Goal: Task Accomplishment & Management: Use online tool/utility

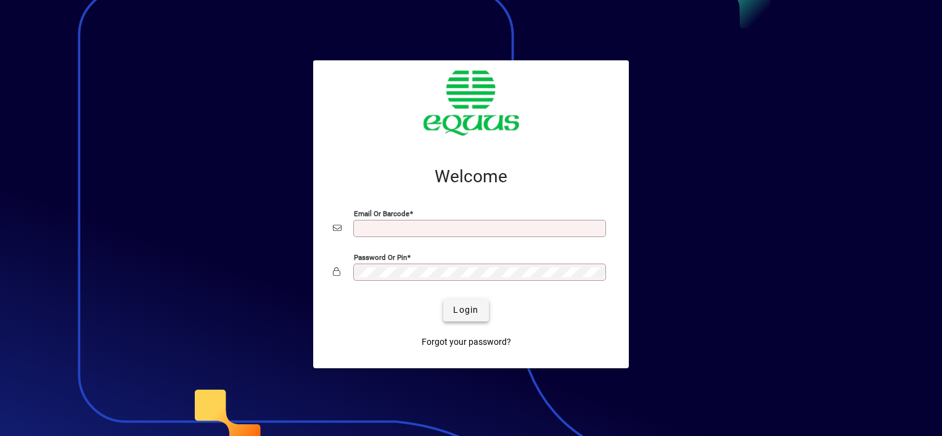
type input "**********"
click at [465, 308] on span "Login" at bounding box center [465, 310] width 25 height 13
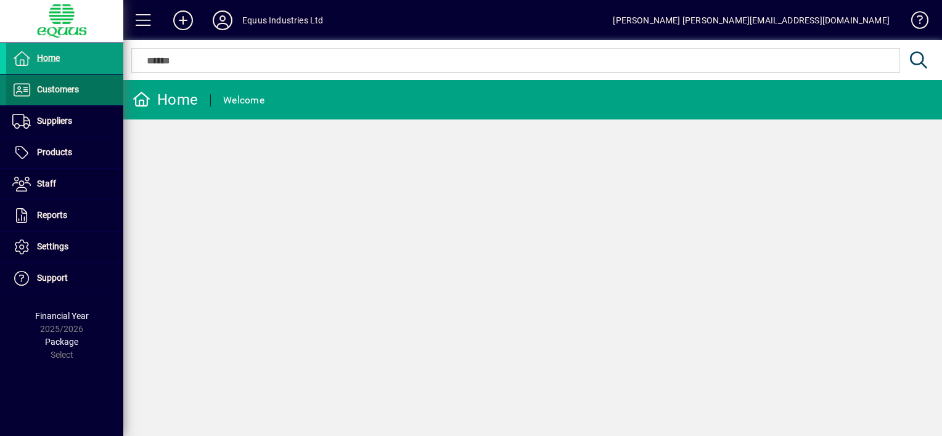
click at [67, 89] on span "Customers" at bounding box center [58, 89] width 42 height 10
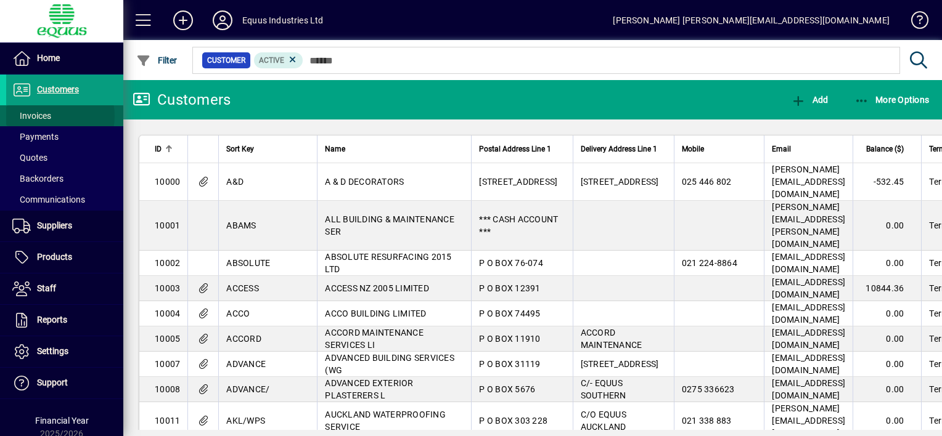
click at [55, 116] on span at bounding box center [64, 116] width 117 height 30
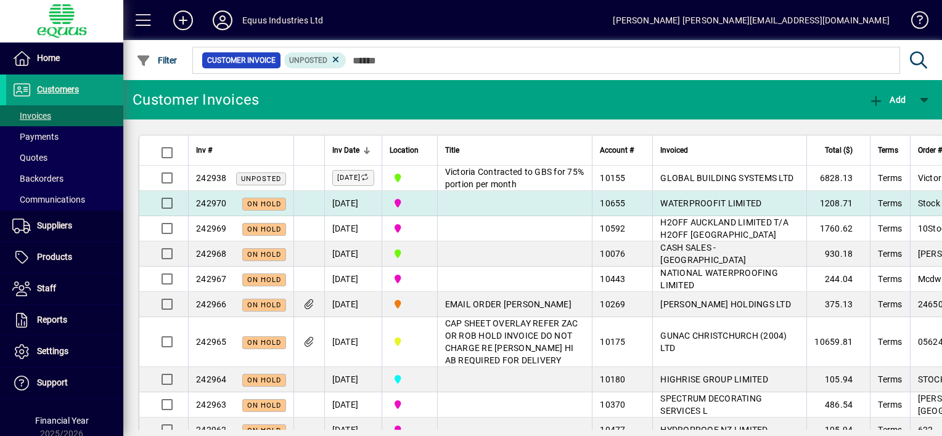
click at [479, 213] on td at bounding box center [514, 203] width 155 height 25
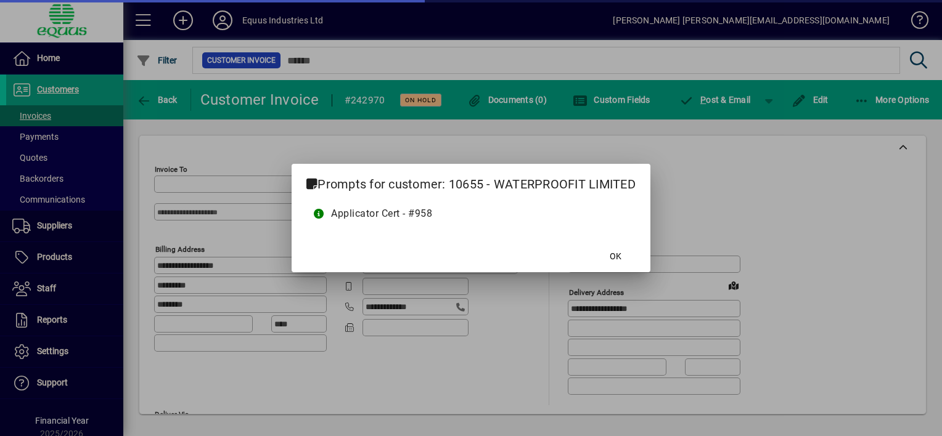
type input "**********"
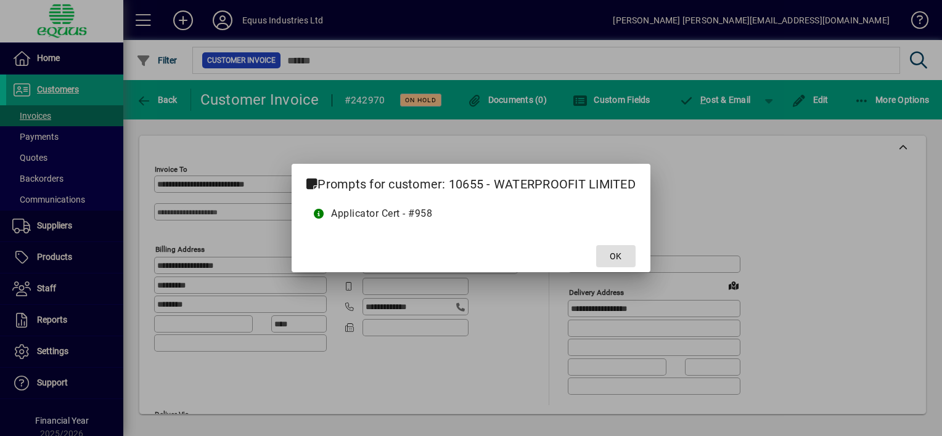
click at [613, 255] on span "OK" at bounding box center [616, 256] width 12 height 13
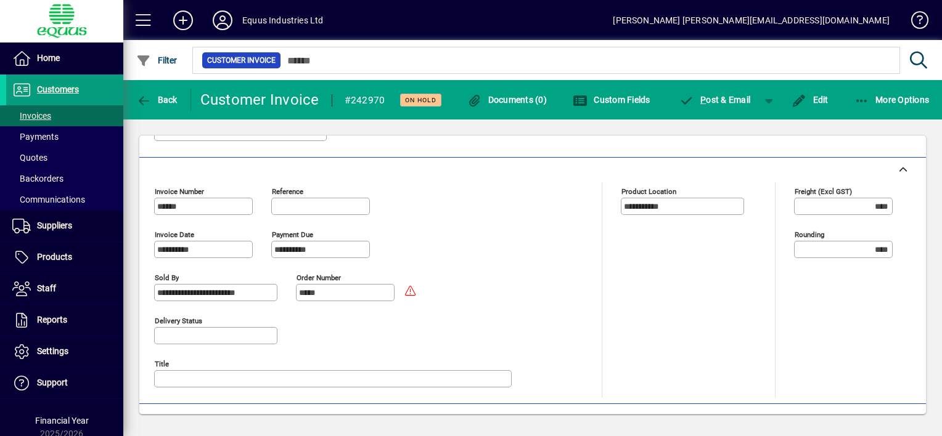
scroll to position [370, 0]
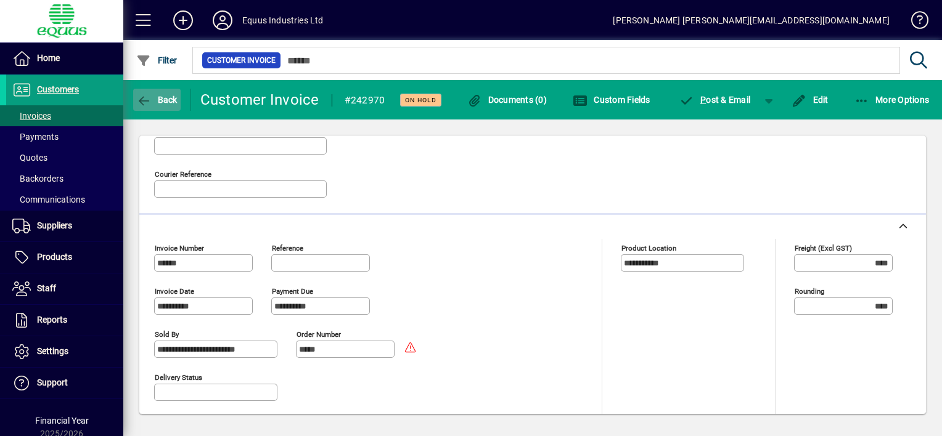
click at [145, 100] on icon "button" at bounding box center [143, 101] width 15 height 12
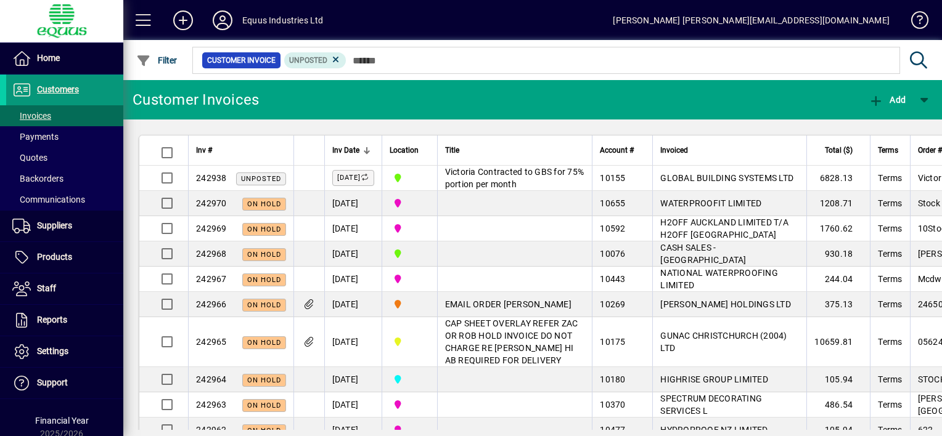
click at [79, 90] on span at bounding box center [64, 90] width 117 height 30
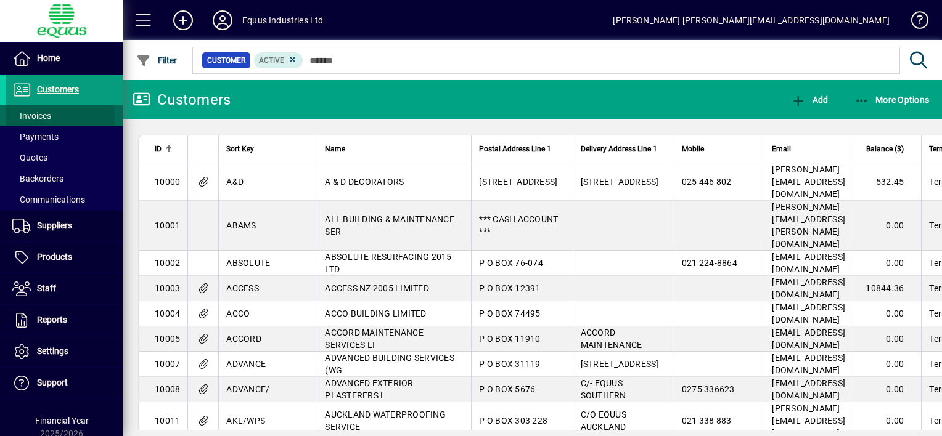
click at [52, 115] on span at bounding box center [64, 116] width 117 height 30
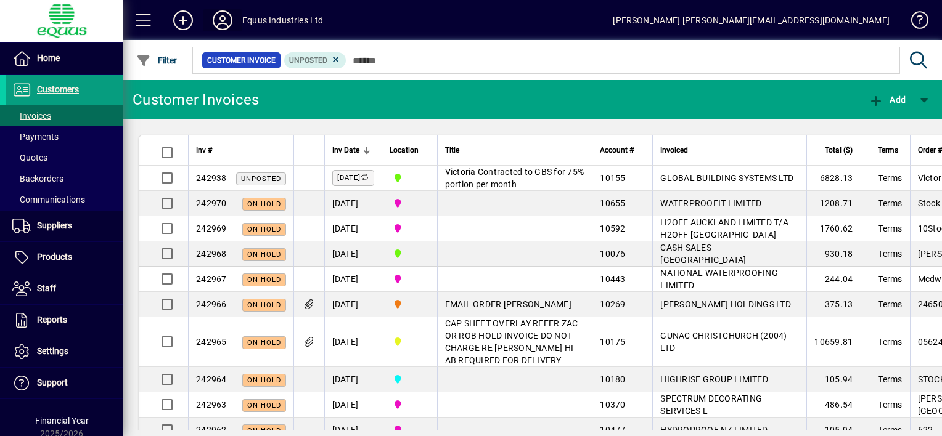
click at [222, 17] on icon at bounding box center [222, 20] width 25 height 20
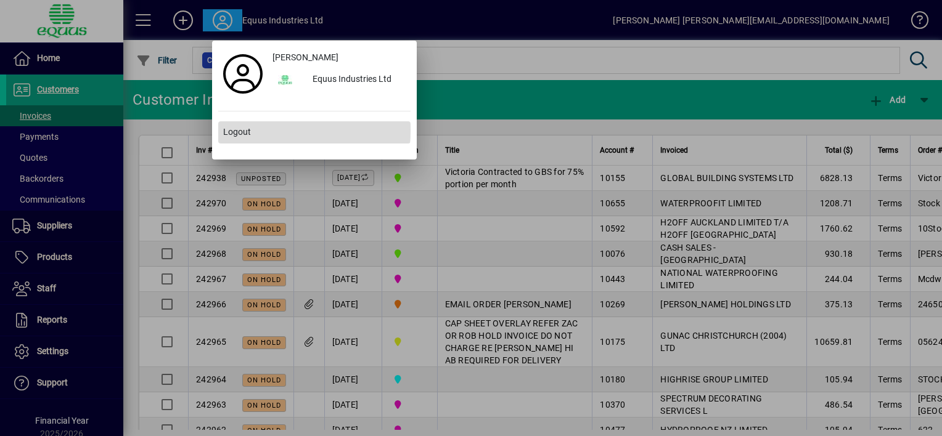
click at [245, 129] on span "Logout" at bounding box center [237, 132] width 28 height 13
